Goal: Obtain resource: Download file/media

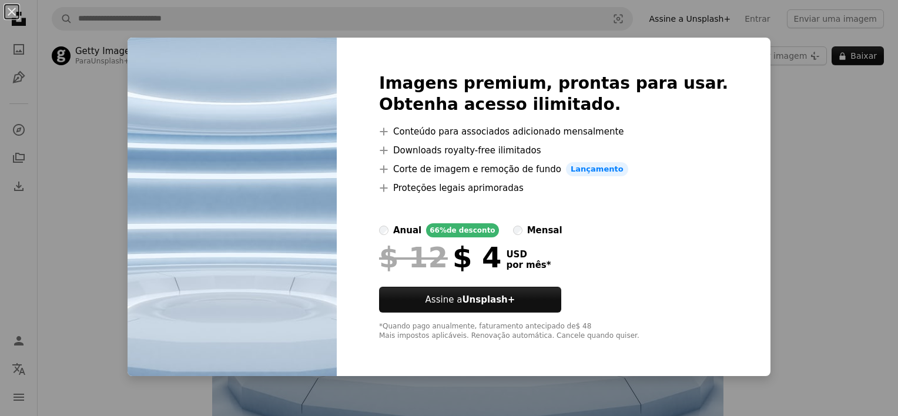
click at [819, 196] on div "An X shape Imagens premium, prontas para usar. Obtenha acesso ilimitado. A plus…" at bounding box center [449, 208] width 898 height 416
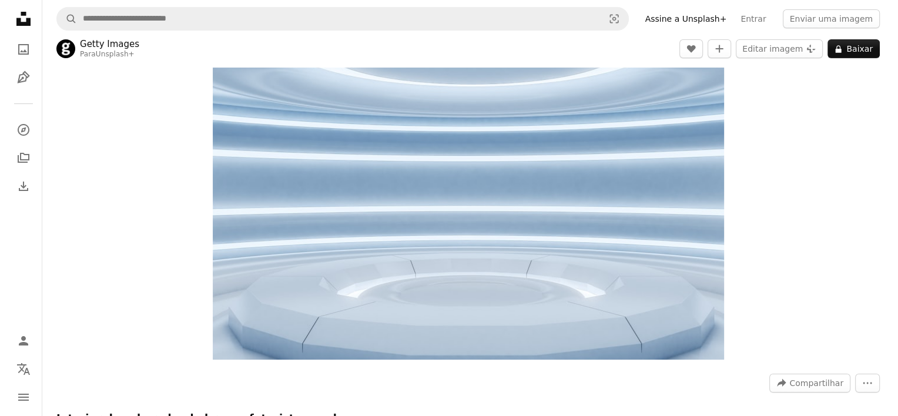
scroll to position [59, 0]
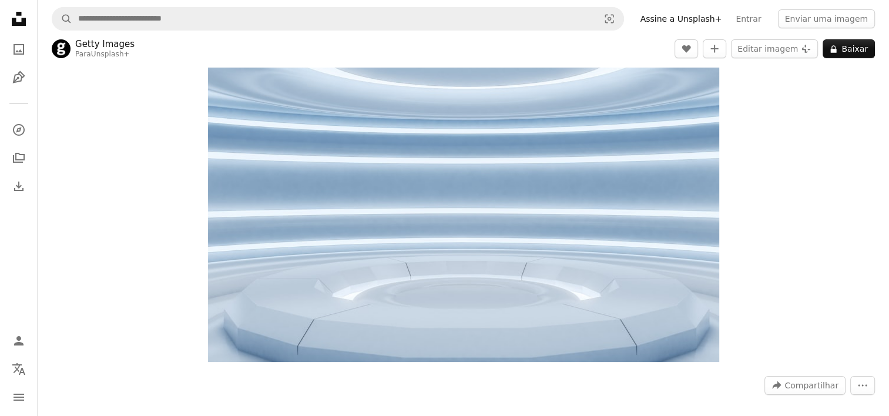
click at [480, 230] on img "Ampliar esta imagem" at bounding box center [463, 191] width 511 height 341
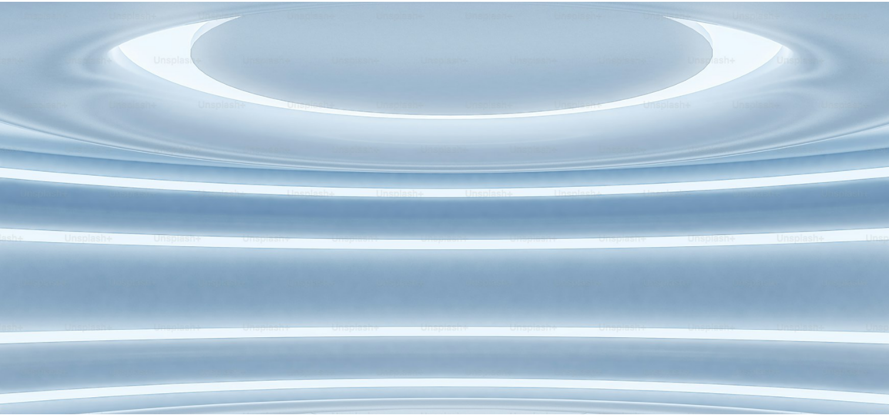
scroll to position [86, 0]
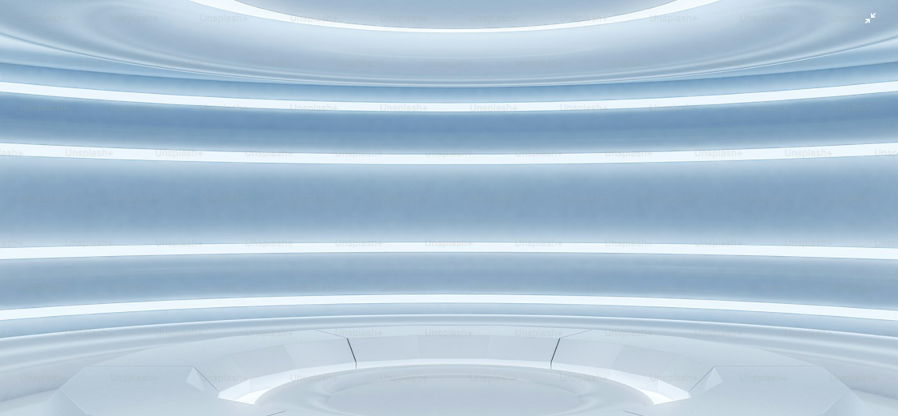
click at [583, 143] on img "Diminuir esta imagem" at bounding box center [448, 214] width 899 height 600
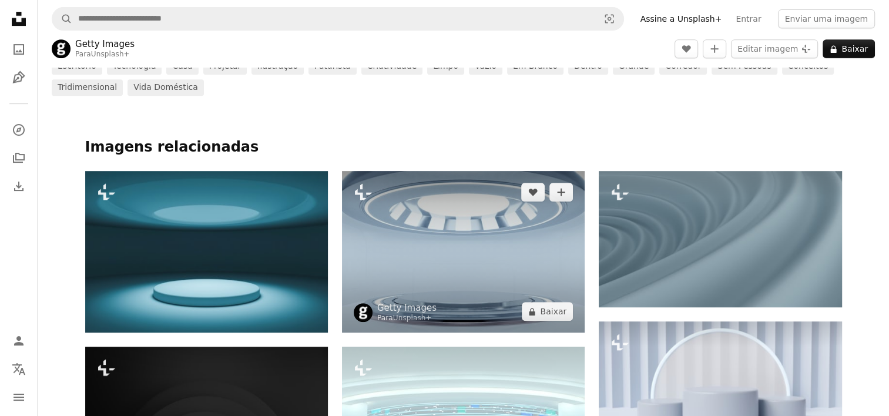
scroll to position [529, 0]
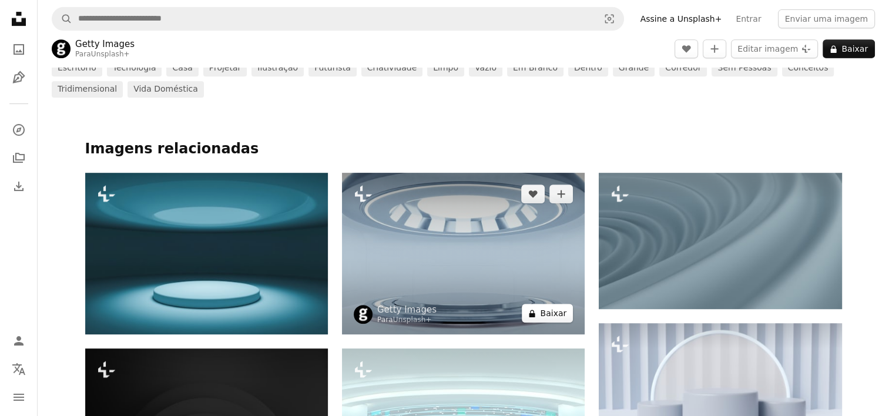
click at [541, 306] on button "A lock Baixar" at bounding box center [547, 313] width 51 height 19
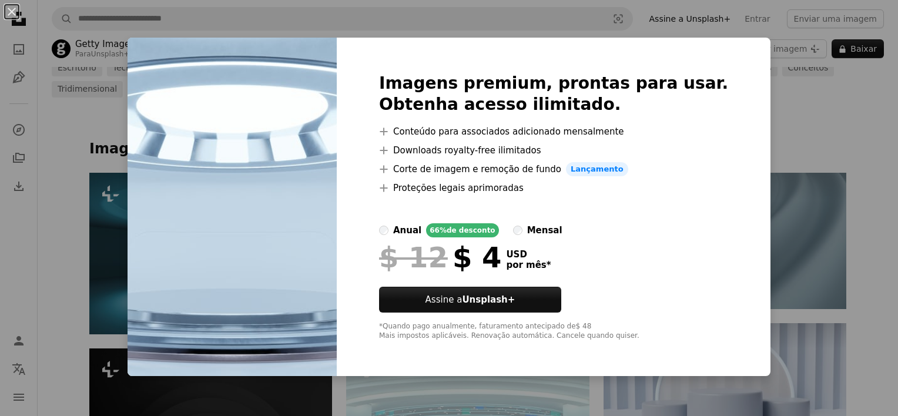
click at [770, 83] on div "An X shape Imagens premium, prontas para usar. Obtenha acesso ilimitado. A plus…" at bounding box center [449, 208] width 898 height 416
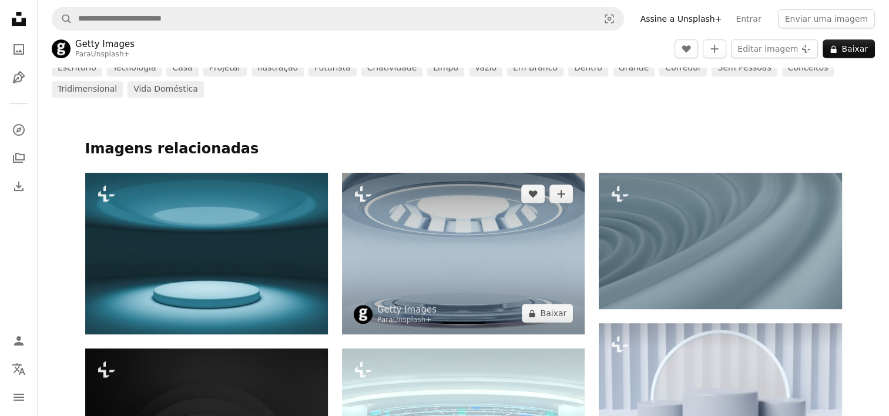
click at [426, 249] on img at bounding box center [463, 254] width 243 height 162
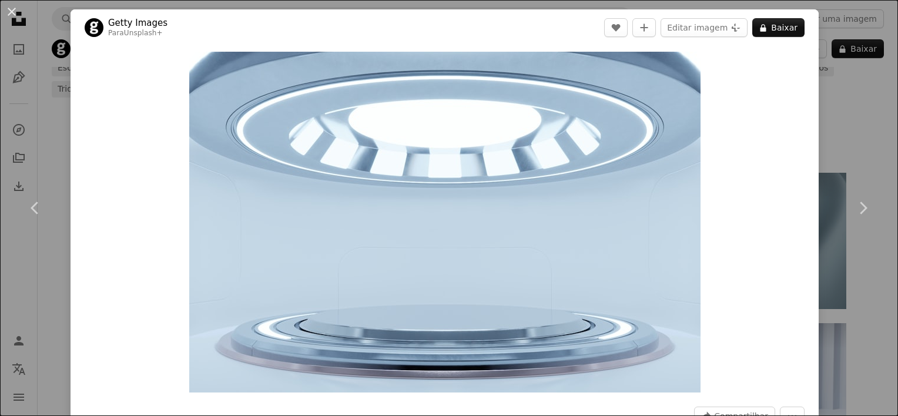
click at [837, 90] on div "An X shape Chevron left Chevron right Getty Images Para Unsplash+ A heart A plu…" at bounding box center [449, 208] width 898 height 416
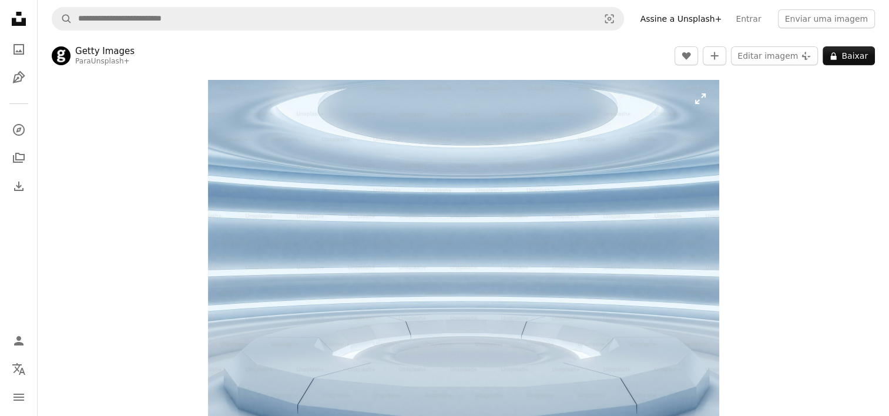
click at [363, 242] on img "Ampliar esta imagem" at bounding box center [463, 250] width 511 height 341
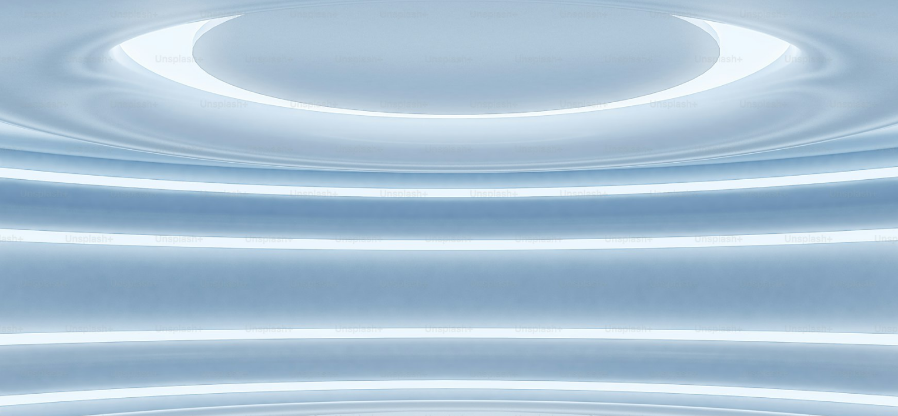
scroll to position [86, 0]
